Goal: Check status

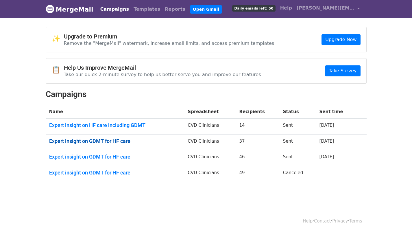
click at [103, 141] on link "Expert insight on GDMT for HF care" at bounding box center [115, 141] width 132 height 6
